Goal: Task Accomplishment & Management: Complete application form

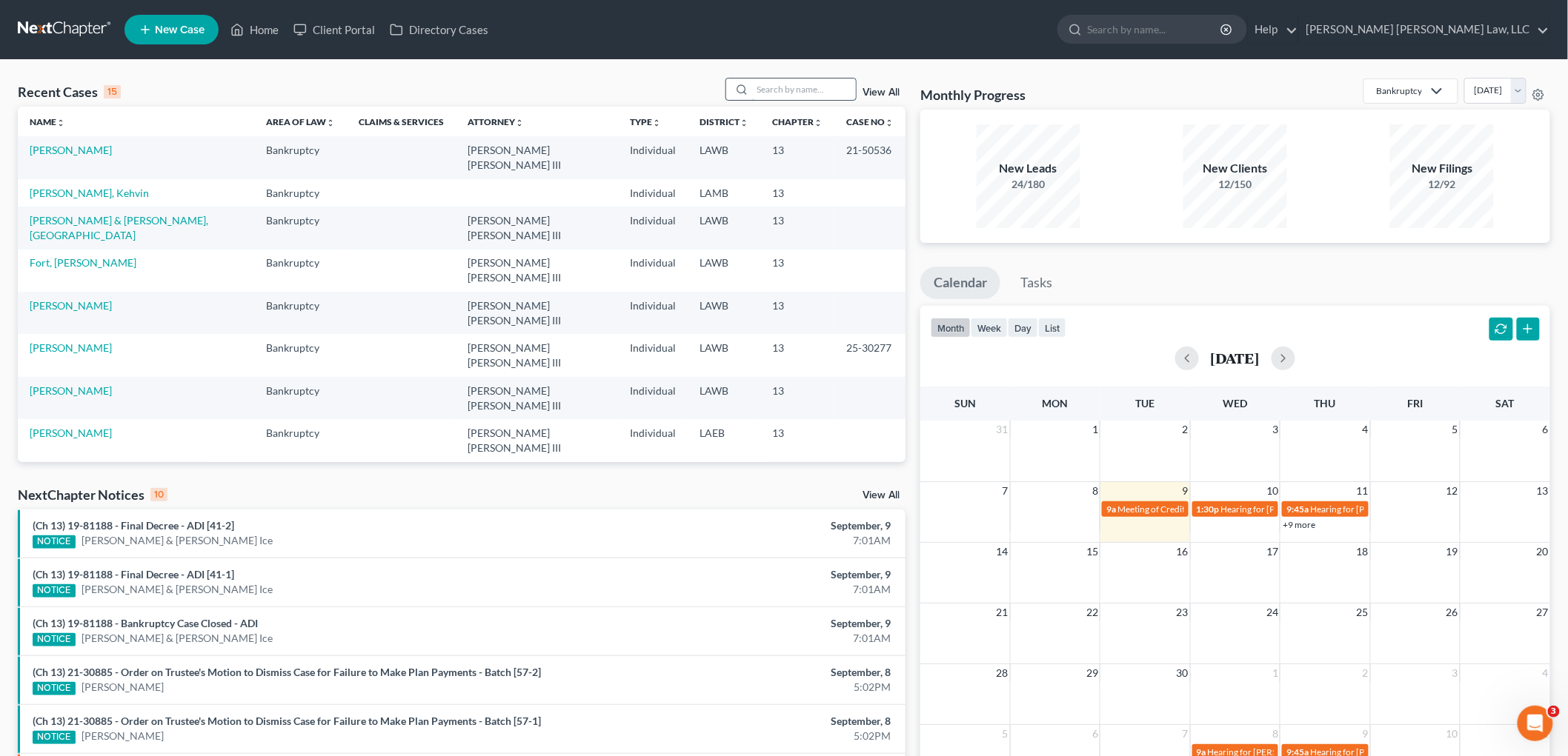
click at [790, 94] on input "search" at bounding box center [804, 89] width 104 height 21
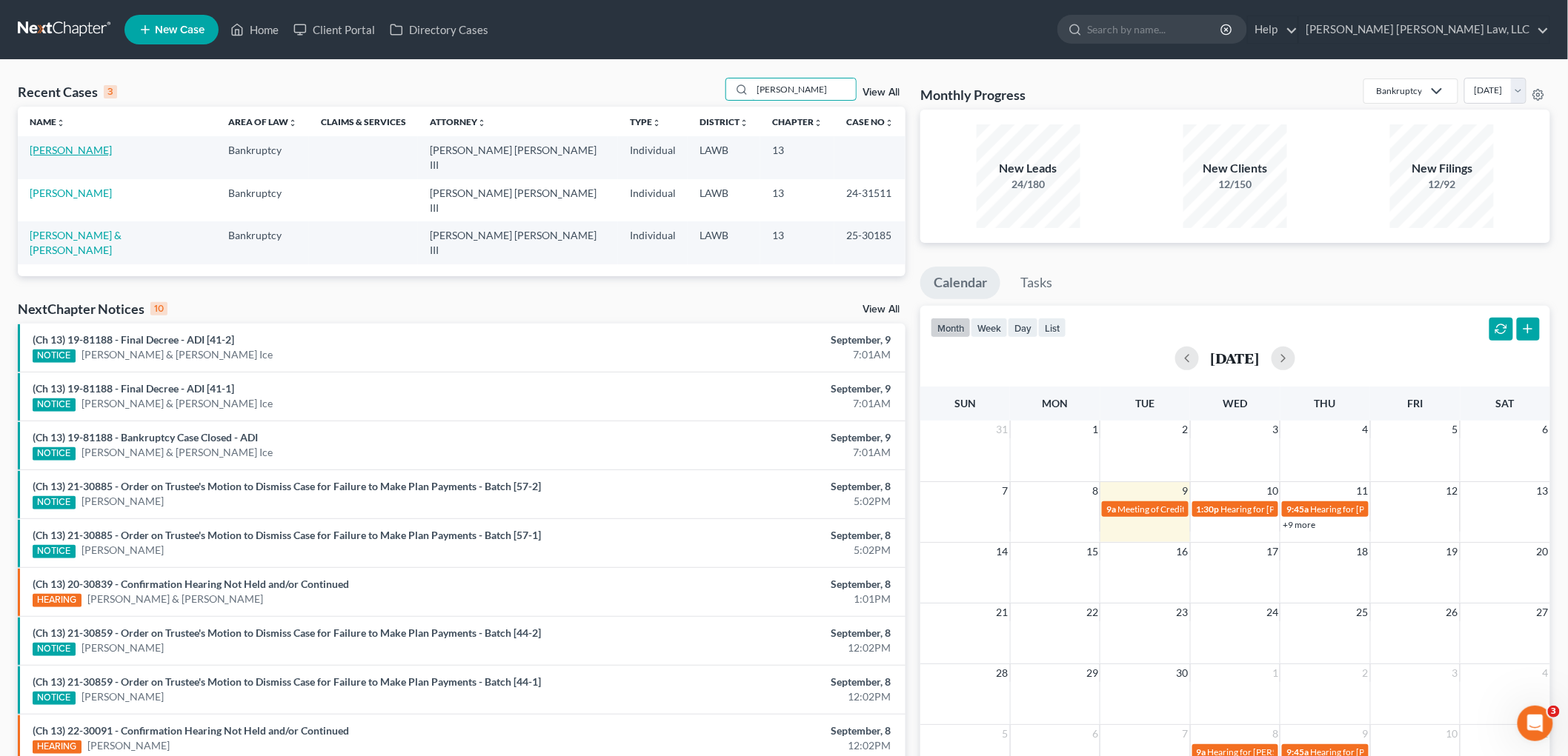
type input "[PERSON_NAME]"
click at [77, 154] on link "[PERSON_NAME]" at bounding box center [71, 150] width 82 height 13
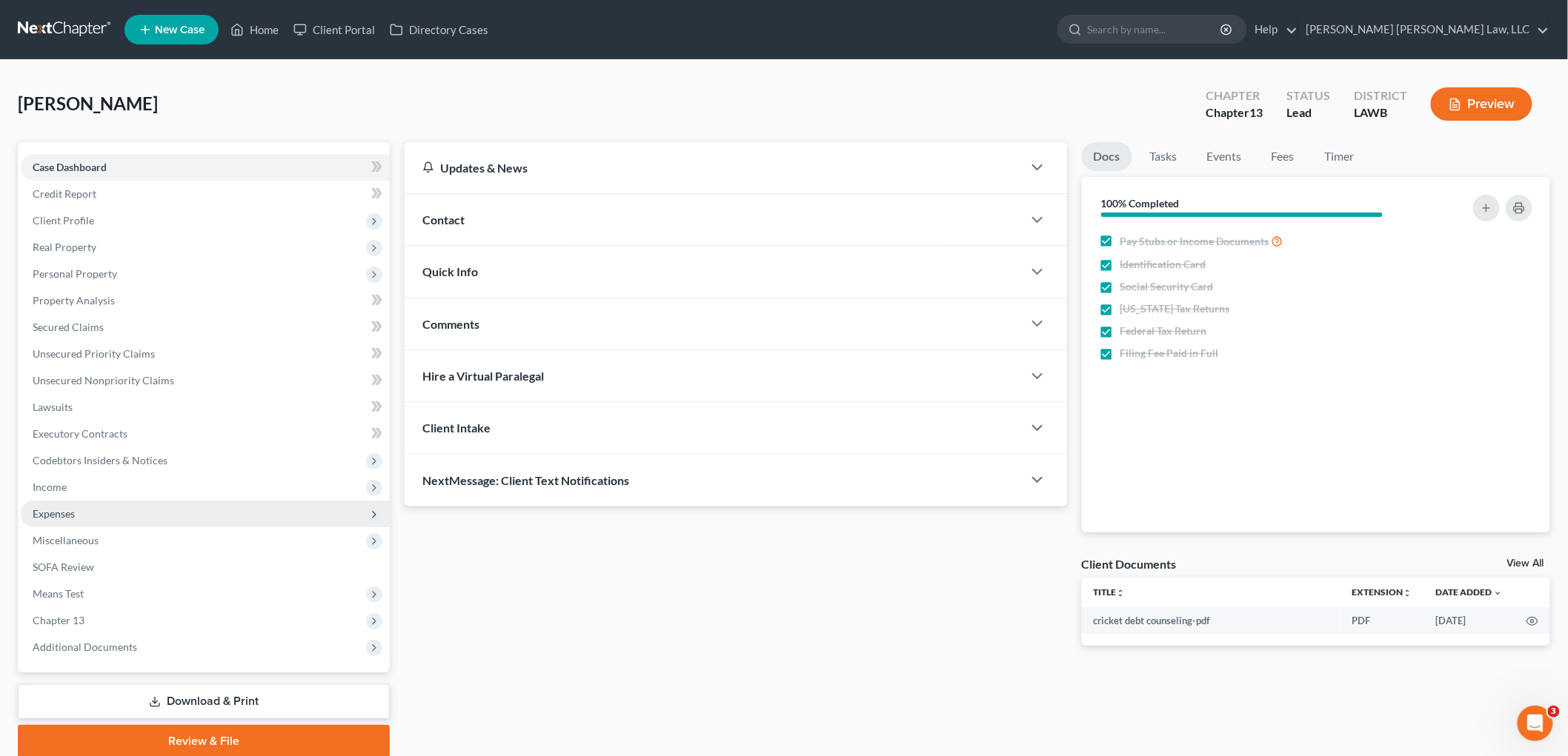
click at [65, 508] on span "Expenses" at bounding box center [54, 513] width 43 height 13
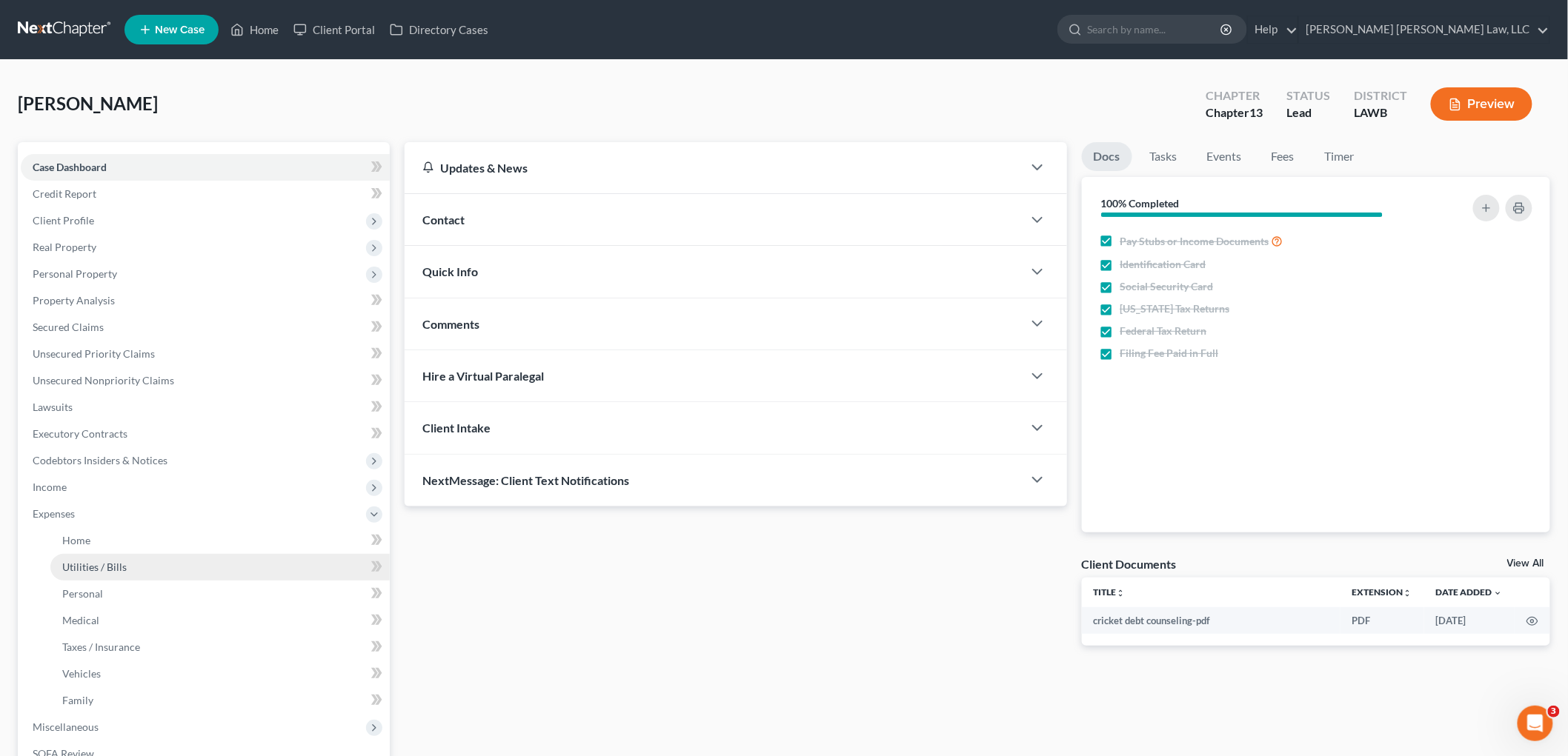
click at [94, 562] on span "Utilities / Bills" at bounding box center [95, 567] width 65 height 13
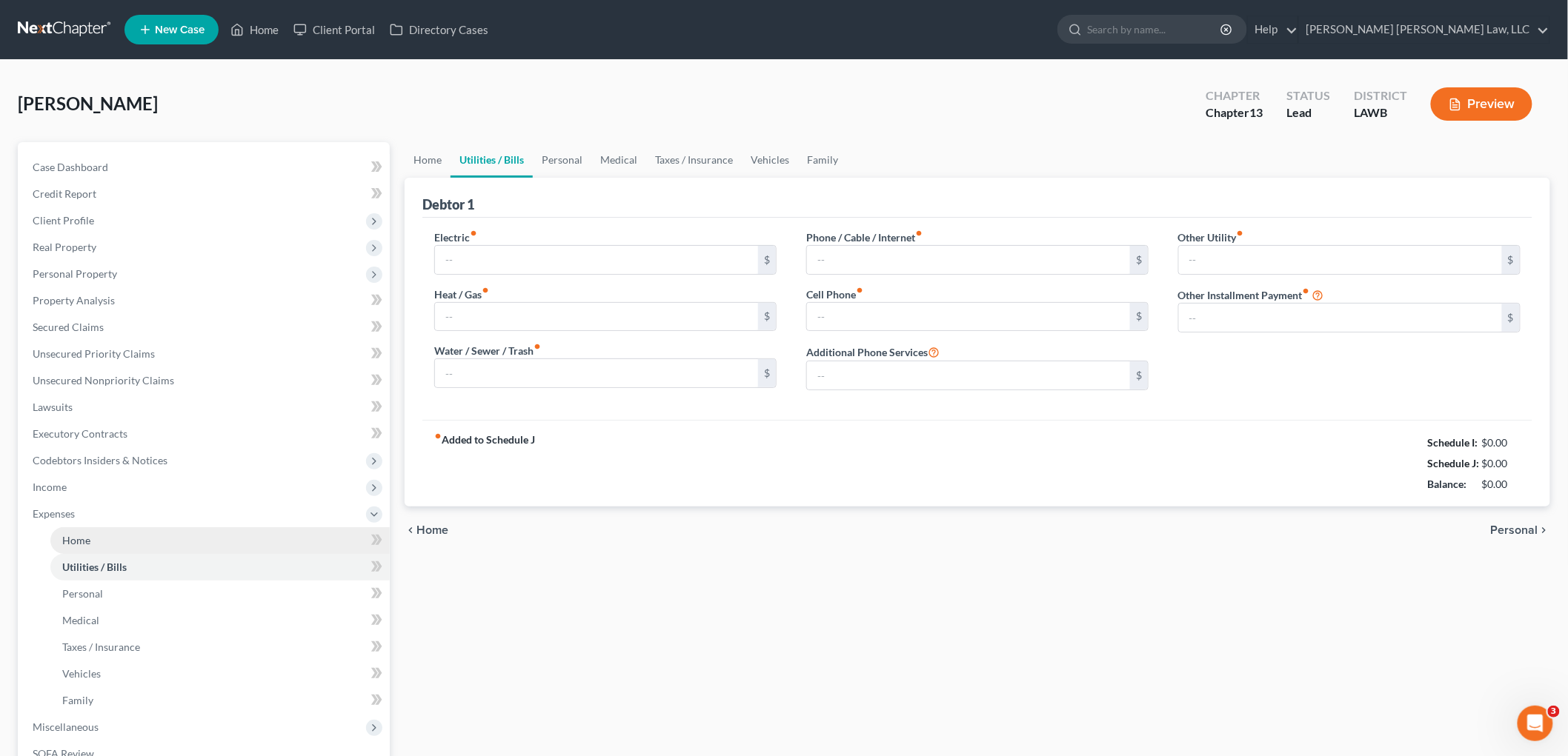
type input "290.80"
type input "167.00"
type input "250.00"
type input "218.00"
type input "100.00"
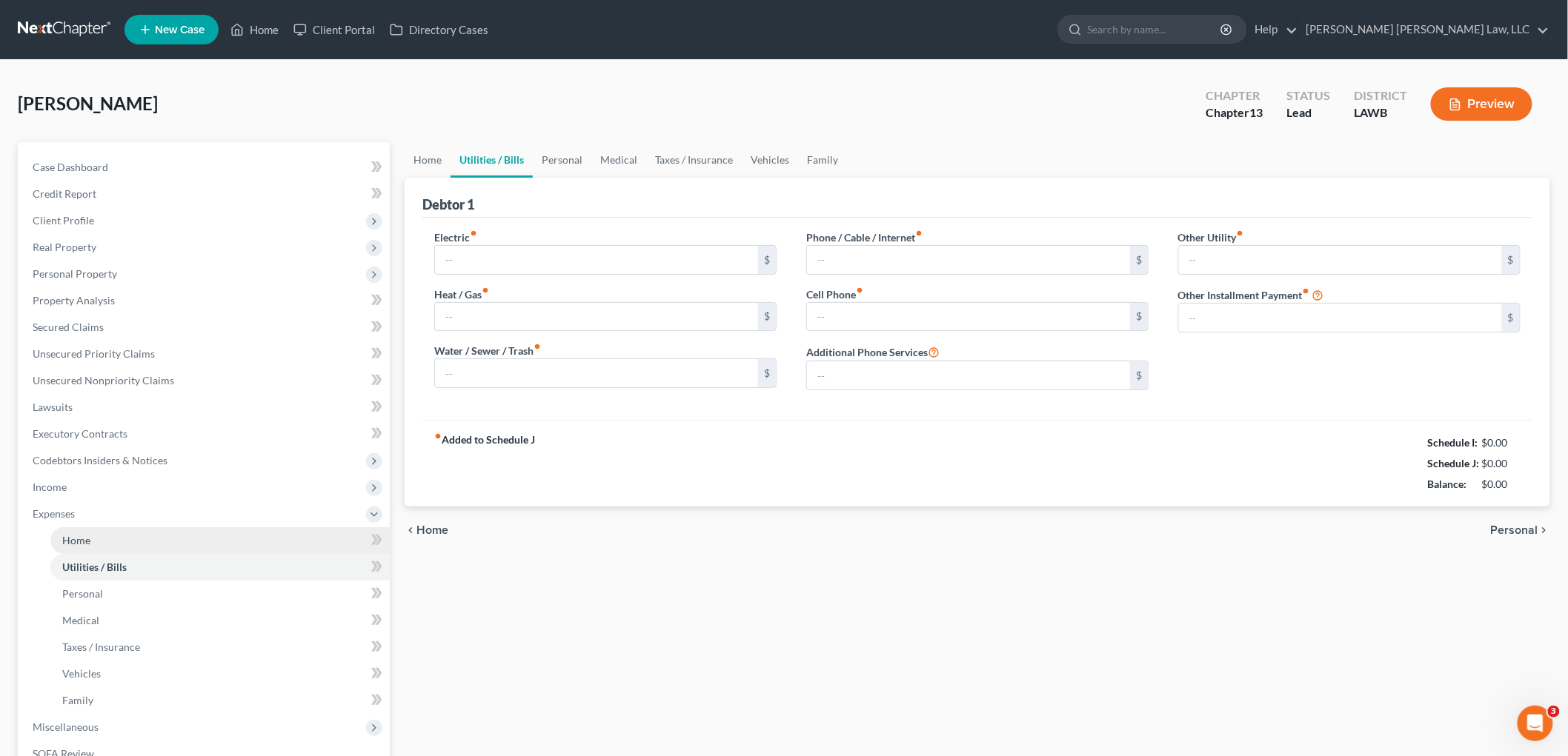
type input "0.00"
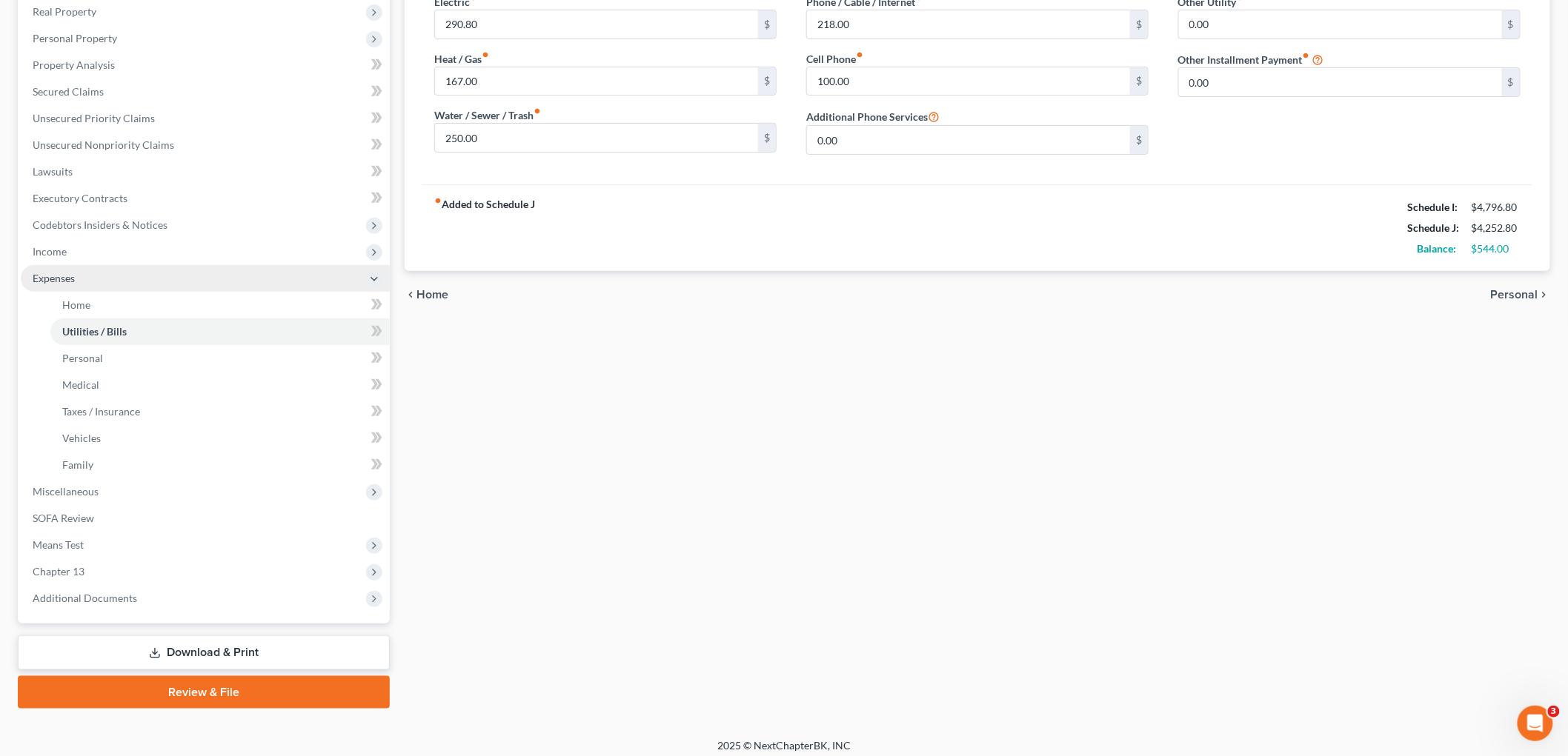
scroll to position [242, 0]
